Goal: Task Accomplishment & Management: Complete application form

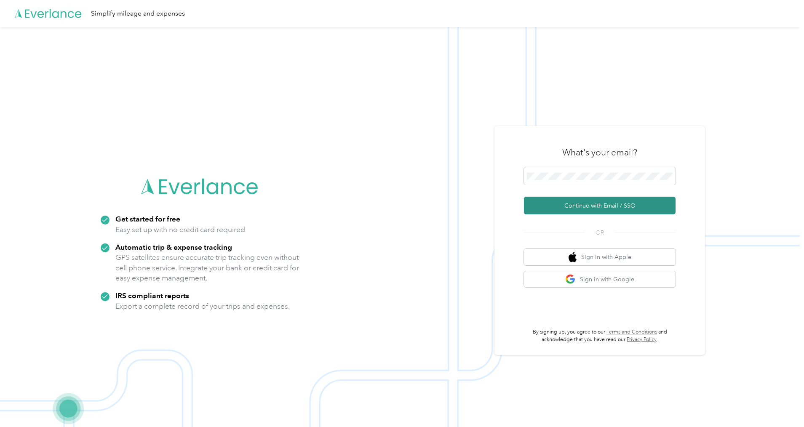
click at [419, 209] on button "Continue with Email / SSO" at bounding box center [600, 206] width 152 height 18
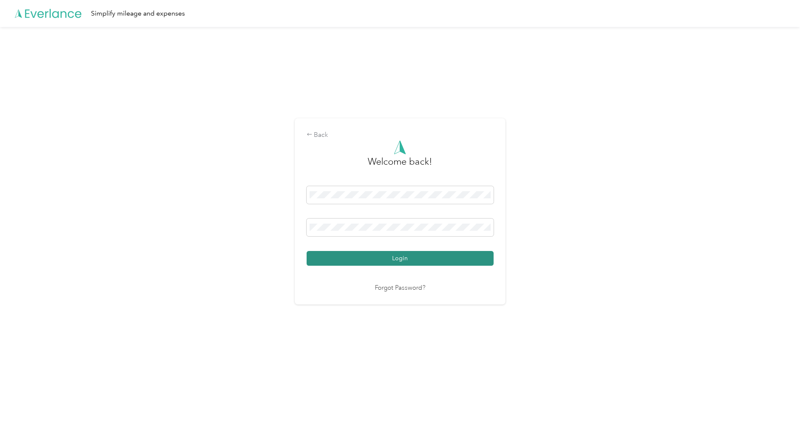
click at [419, 253] on button "Login" at bounding box center [400, 258] width 187 height 15
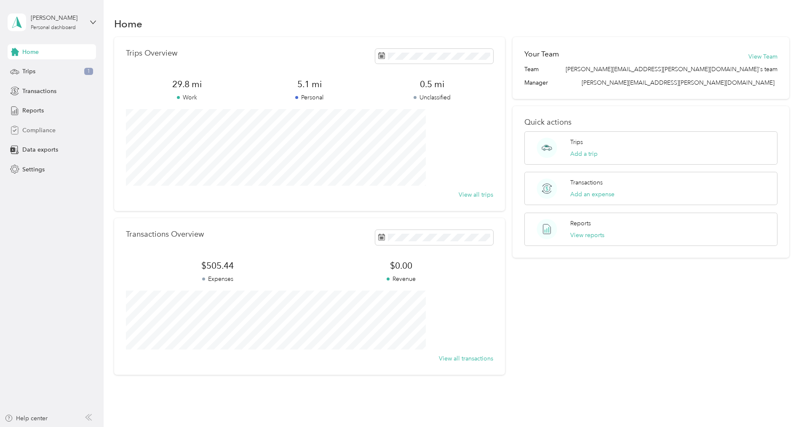
click at [44, 128] on span "Compliance" at bounding box center [38, 130] width 33 height 9
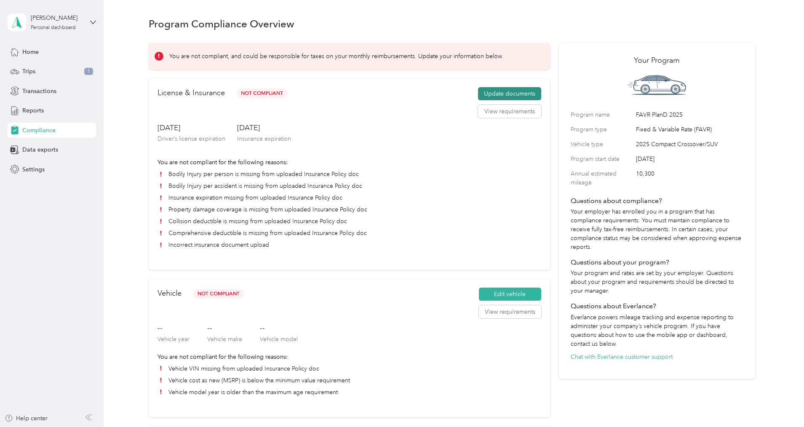
click at [419, 101] on button "Update documents" at bounding box center [509, 93] width 63 height 13
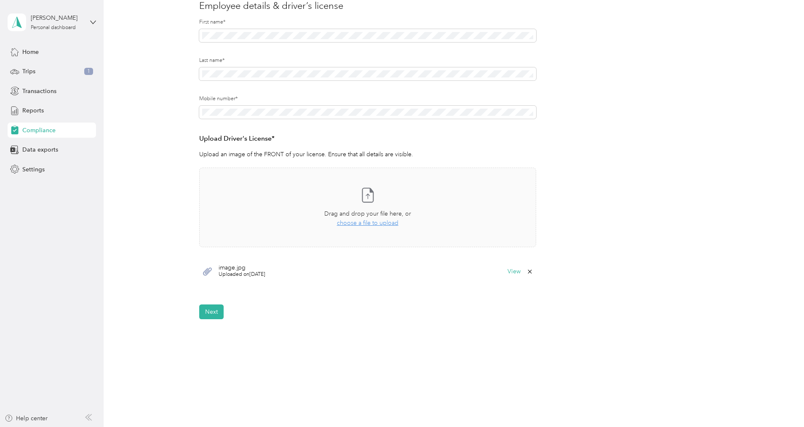
scroll to position [125, 0]
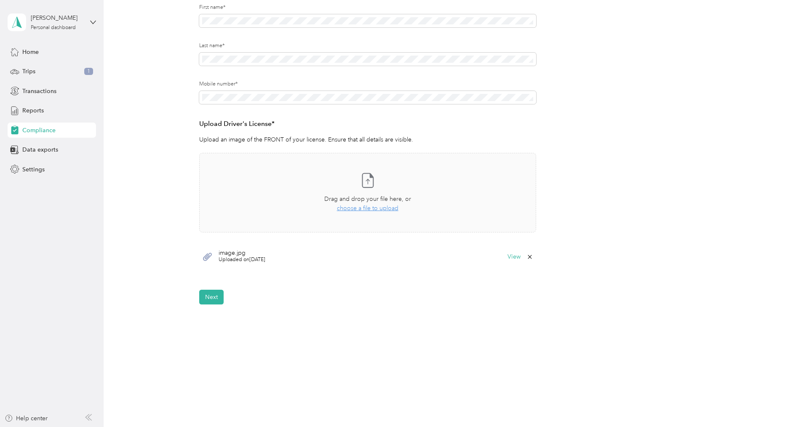
click at [419, 258] on icon at bounding box center [529, 256] width 7 height 7
click at [419, 264] on button "Yes" at bounding box center [507, 262] width 16 height 13
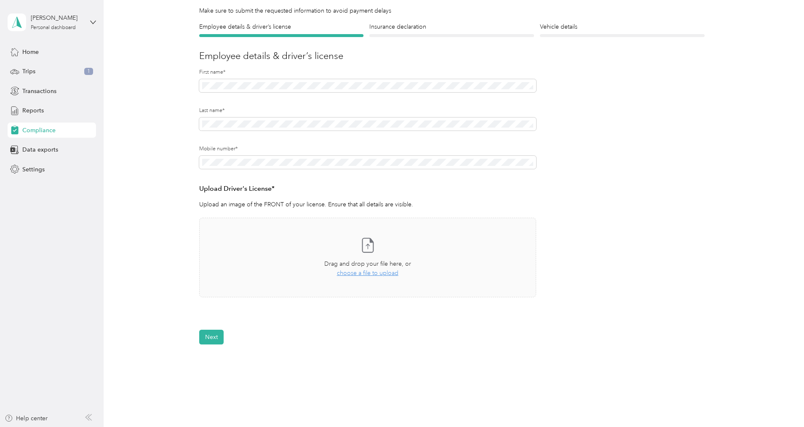
scroll to position [0, 0]
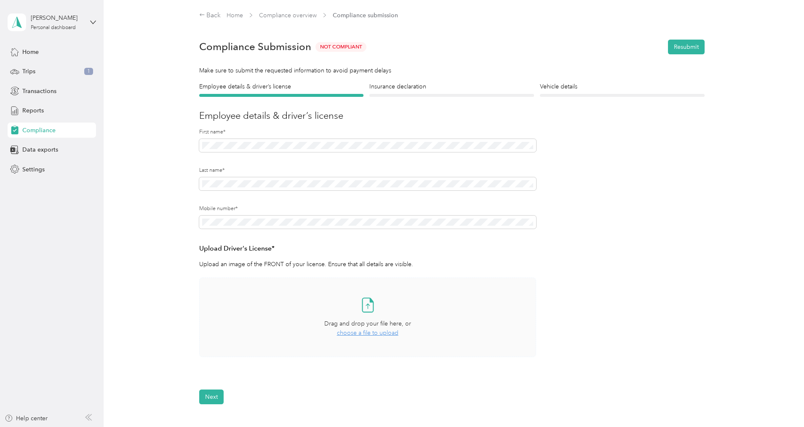
click at [377, 333] on span "choose a file to upload" at bounding box center [367, 332] width 61 height 7
click at [398, 86] on h4 "Insurance declaration" at bounding box center [451, 86] width 165 height 9
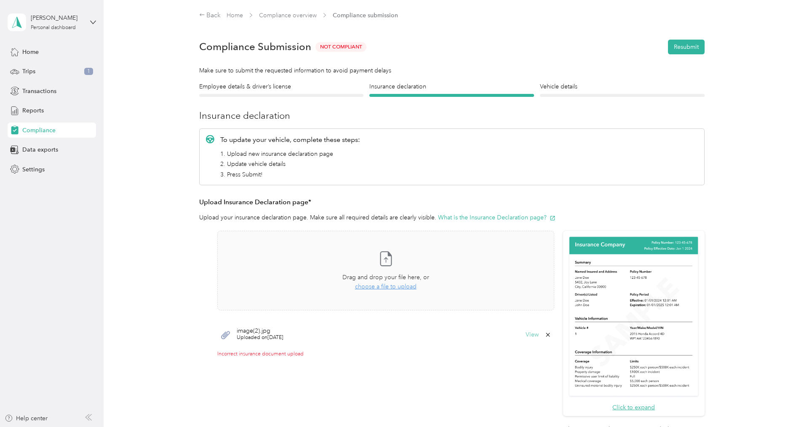
click at [419, 336] on button "View" at bounding box center [531, 335] width 13 height 6
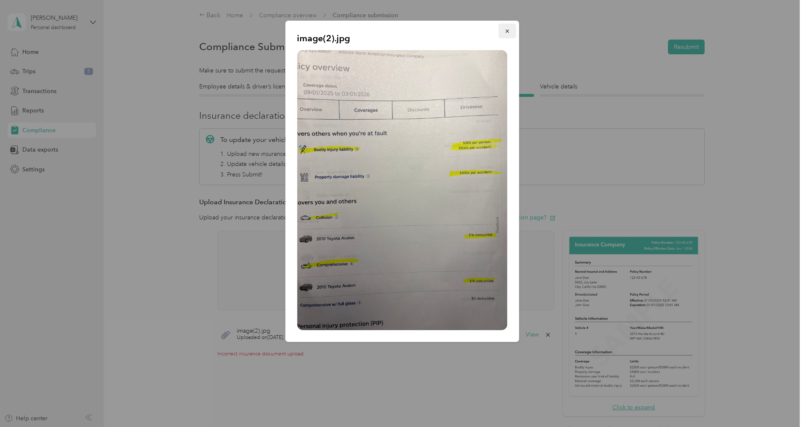
click at [419, 31] on icon "button" at bounding box center [507, 31] width 6 height 6
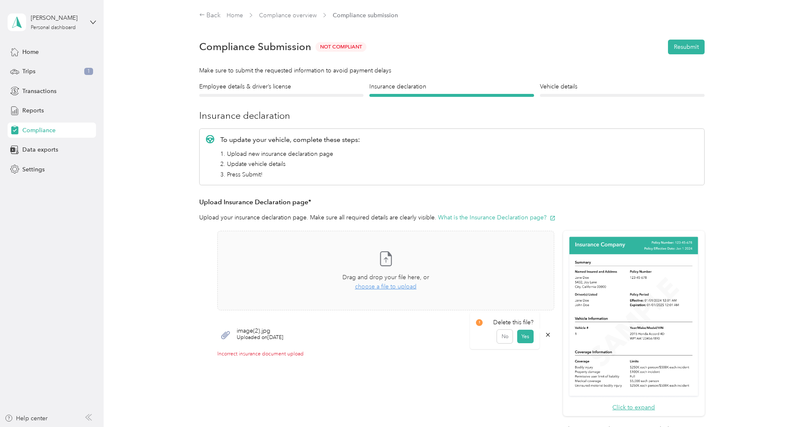
click at [419, 335] on icon at bounding box center [547, 334] width 7 height 7
click at [419, 341] on button "Yes" at bounding box center [525, 340] width 16 height 13
click at [419, 88] on h4 "Vehicle details" at bounding box center [622, 86] width 165 height 9
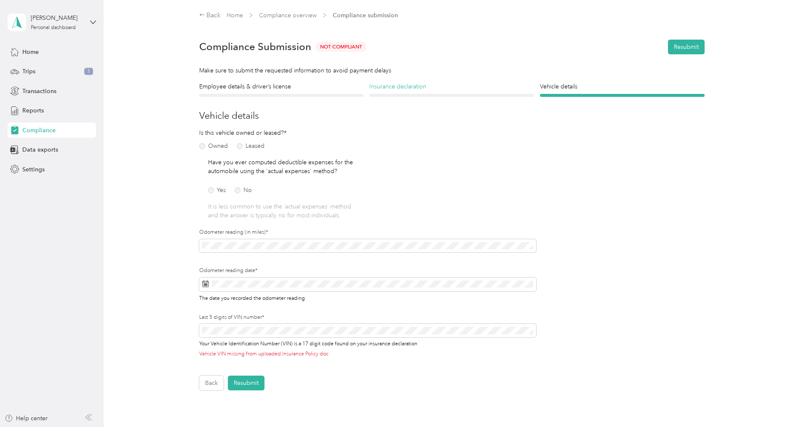
click at [383, 88] on h4 "Insurance declaration" at bounding box center [451, 86] width 165 height 9
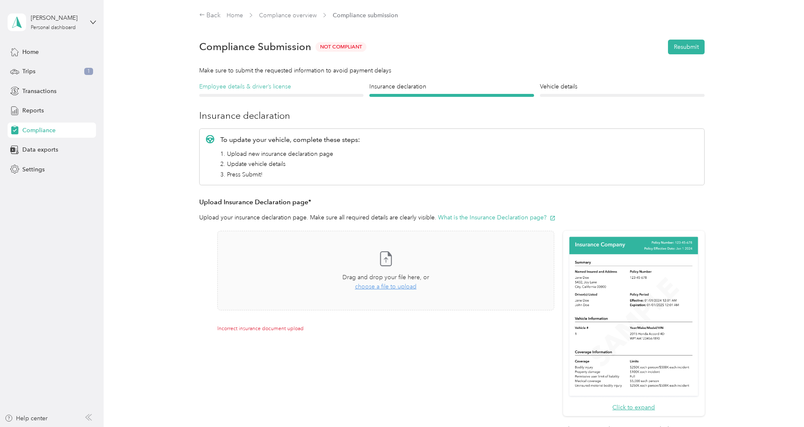
click at [268, 89] on h4 "Employee details & driver’s license" at bounding box center [281, 86] width 165 height 9
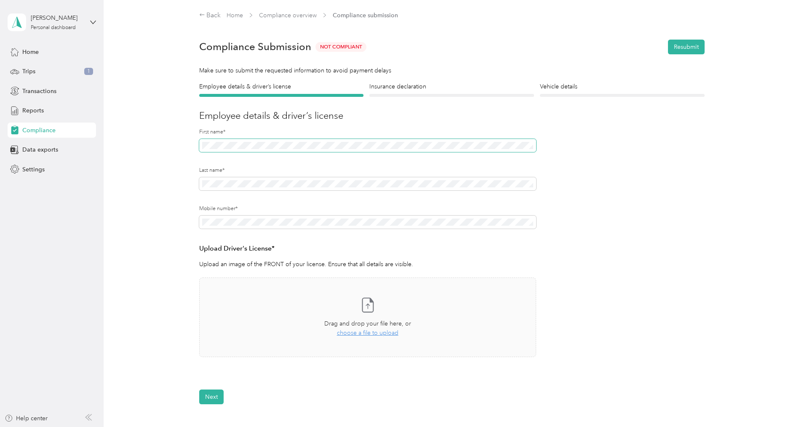
click at [254, 144] on span at bounding box center [367, 145] width 337 height 13
